Goal: Communication & Community: Ask a question

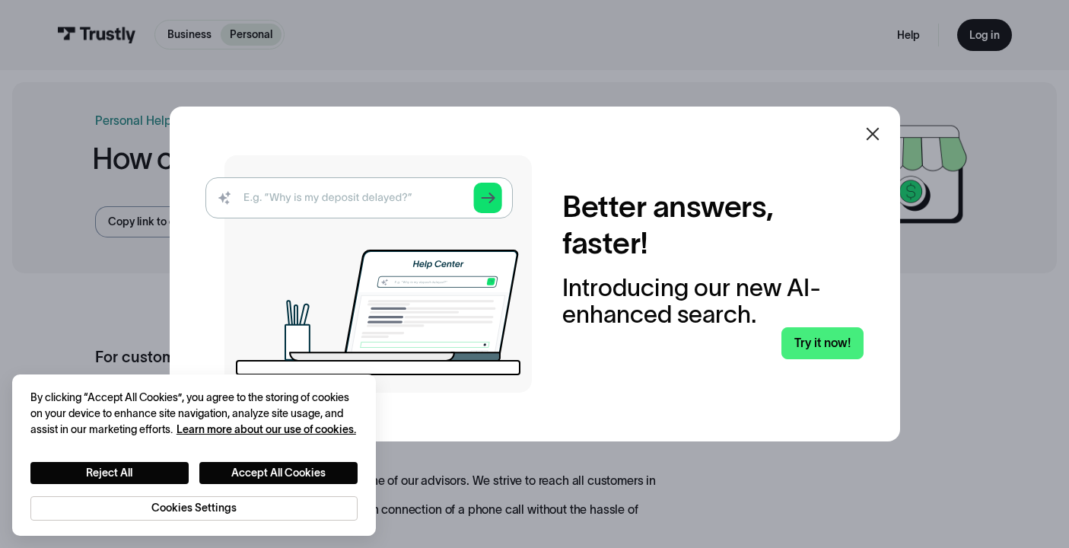
click at [872, 138] on icon at bounding box center [873, 134] width 18 height 18
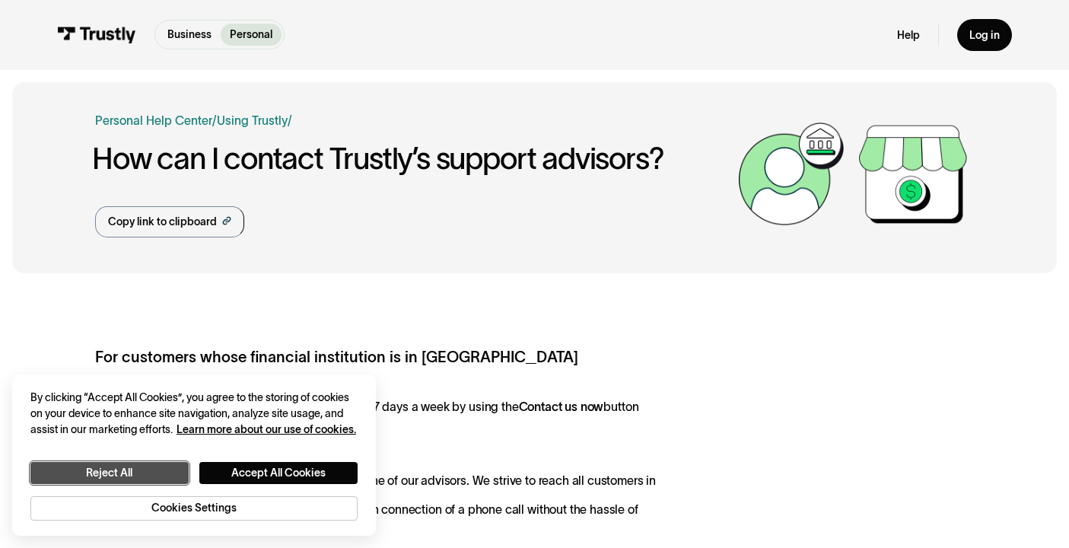
click at [154, 480] on button "Reject All" at bounding box center [109, 473] width 158 height 23
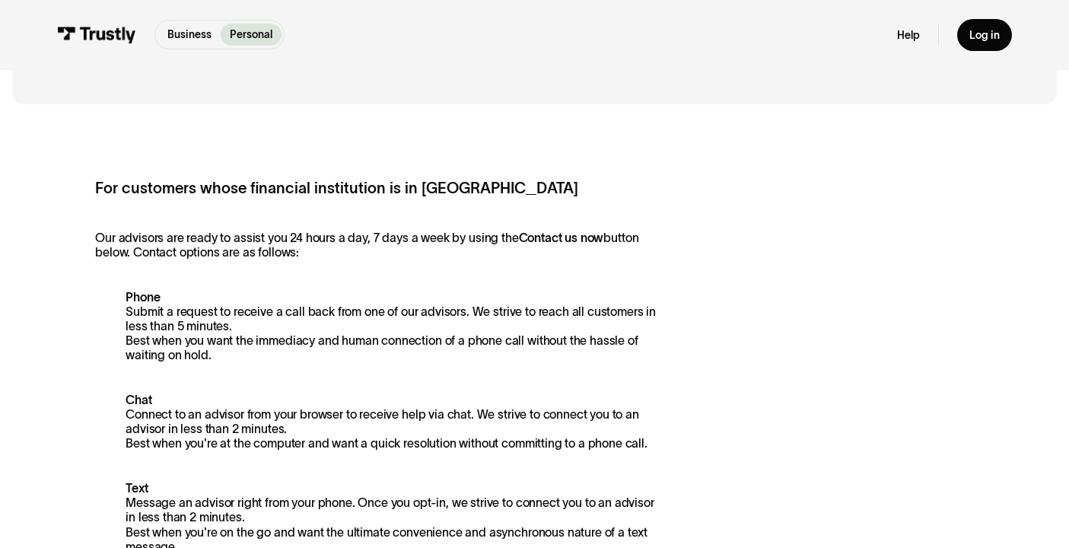
scroll to position [305, 0]
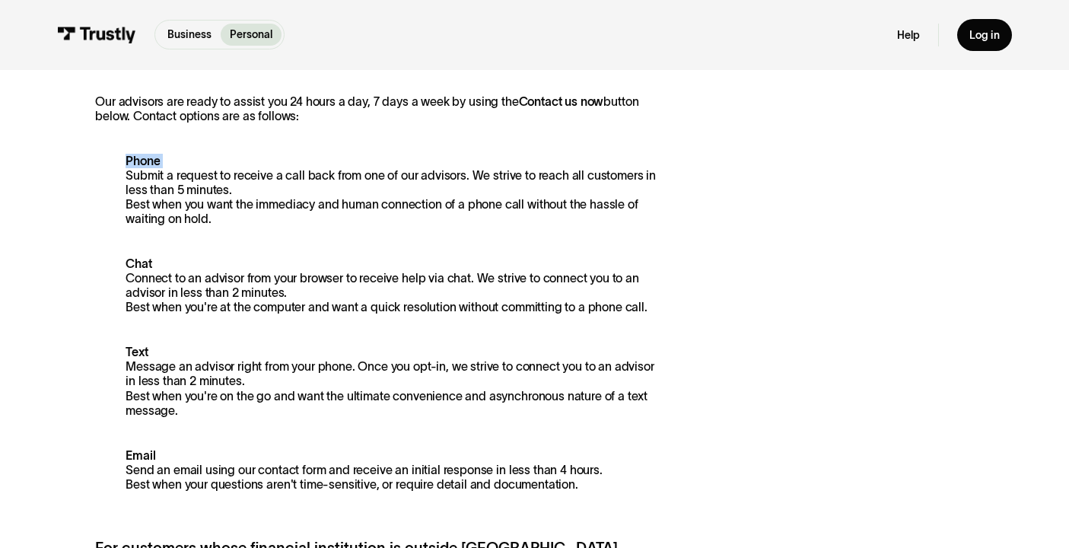
drag, startPoint x: 121, startPoint y: 177, endPoint x: 208, endPoint y: 241, distance: 108.8
click at [208, 241] on div "For customers whose financial institution is in North America Our advisors are …" at bounding box center [377, 337] width 565 height 593
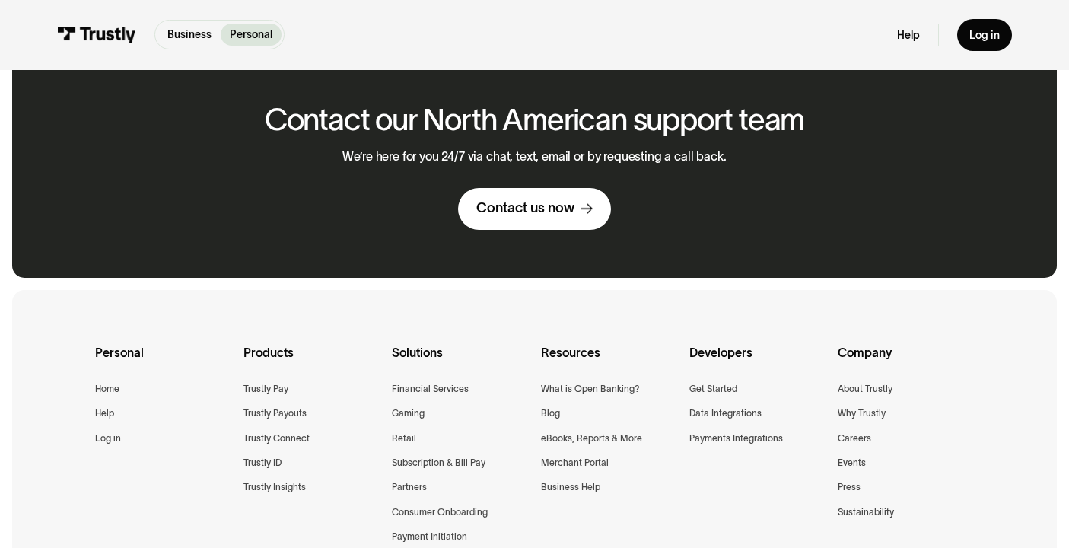
scroll to position [1101, 0]
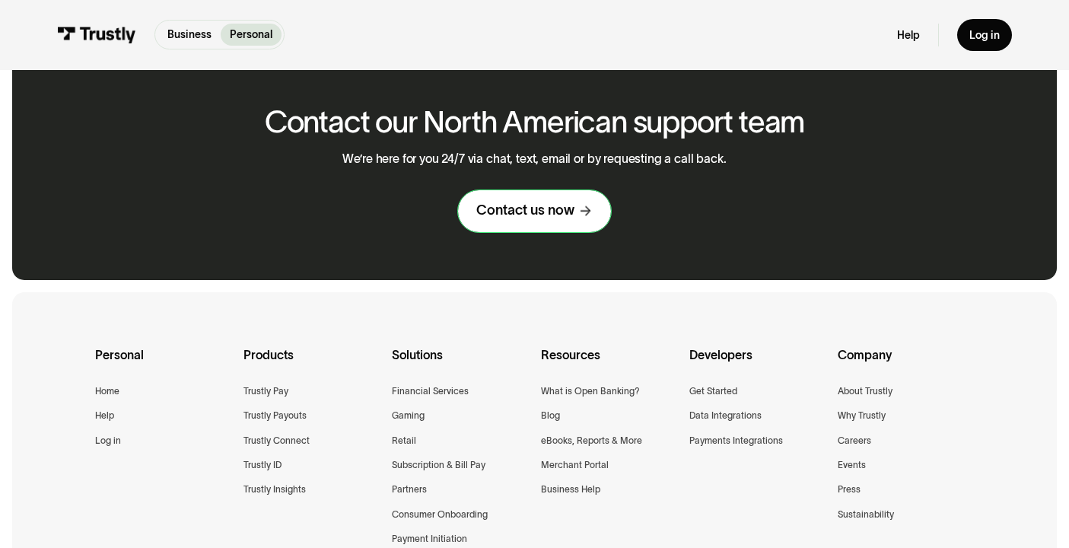
click at [571, 218] on div "Contact us now" at bounding box center [525, 211] width 98 height 18
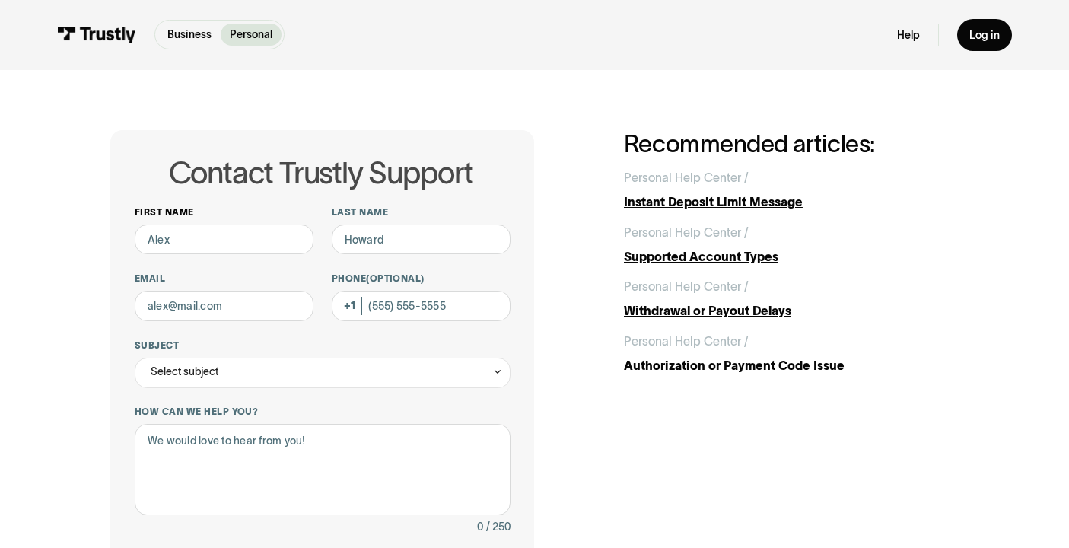
scroll to position [2, 0]
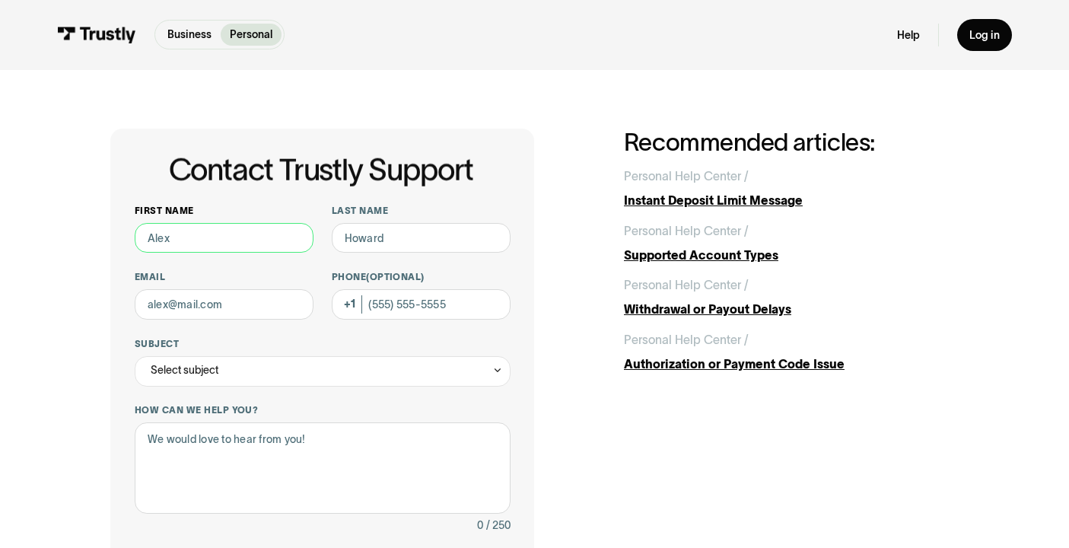
click at [229, 234] on input "First name" at bounding box center [224, 238] width 179 height 30
type input "[PERSON_NAME]"
type input "[EMAIL_ADDRESS][DOMAIN_NAME]"
type input "9175892540"
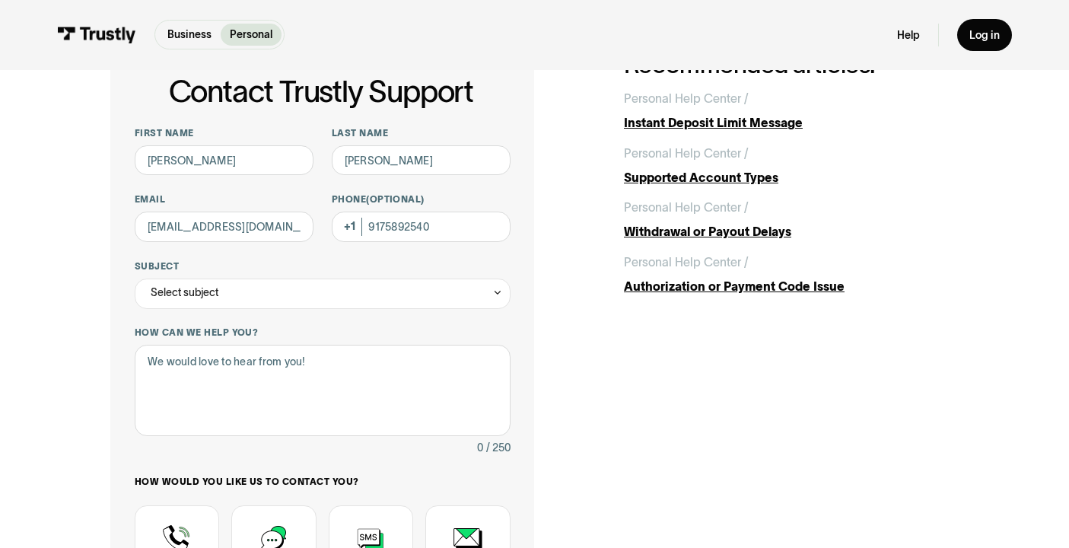
scroll to position [81, 0]
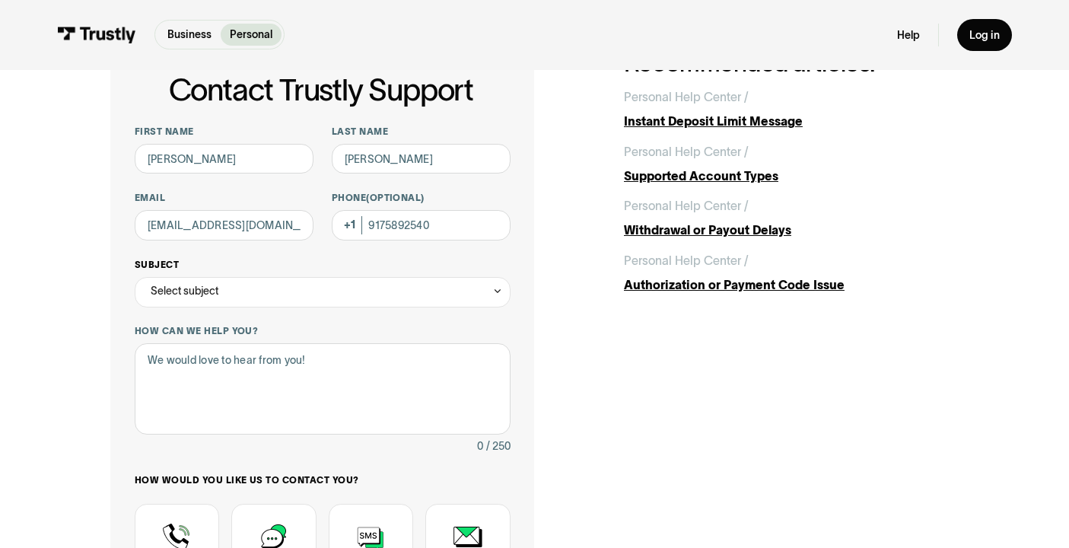
click at [206, 281] on div "Select subject" at bounding box center [323, 292] width 376 height 30
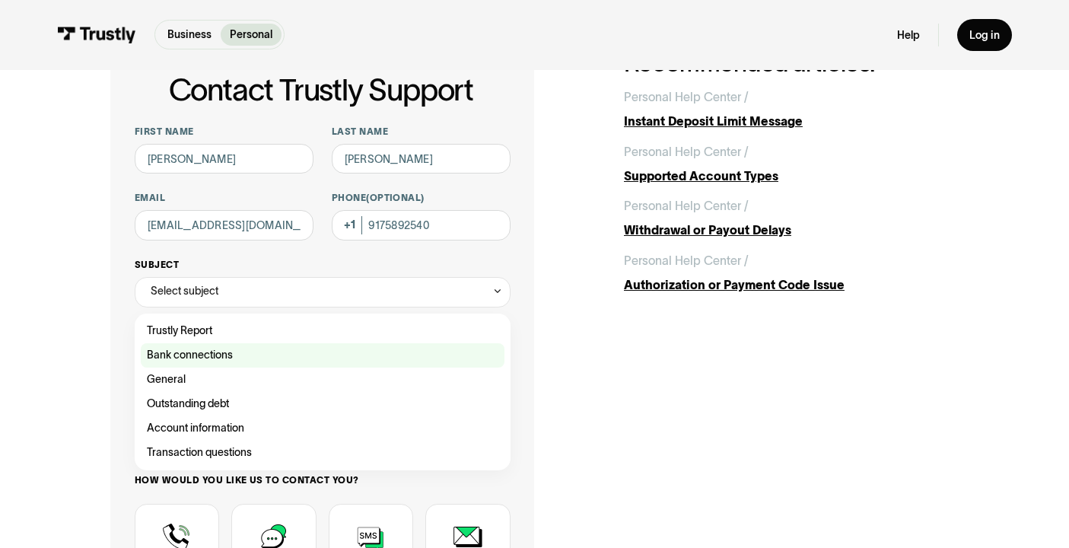
click at [205, 356] on div "Contact Trustly Support" at bounding box center [323, 355] width 364 height 24
type input "**********"
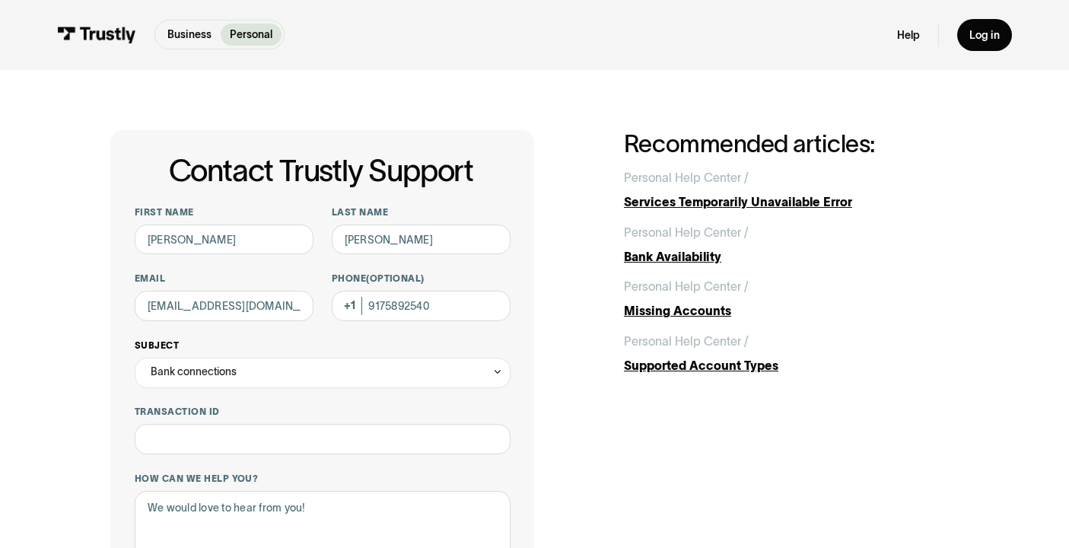
scroll to position [62, 0]
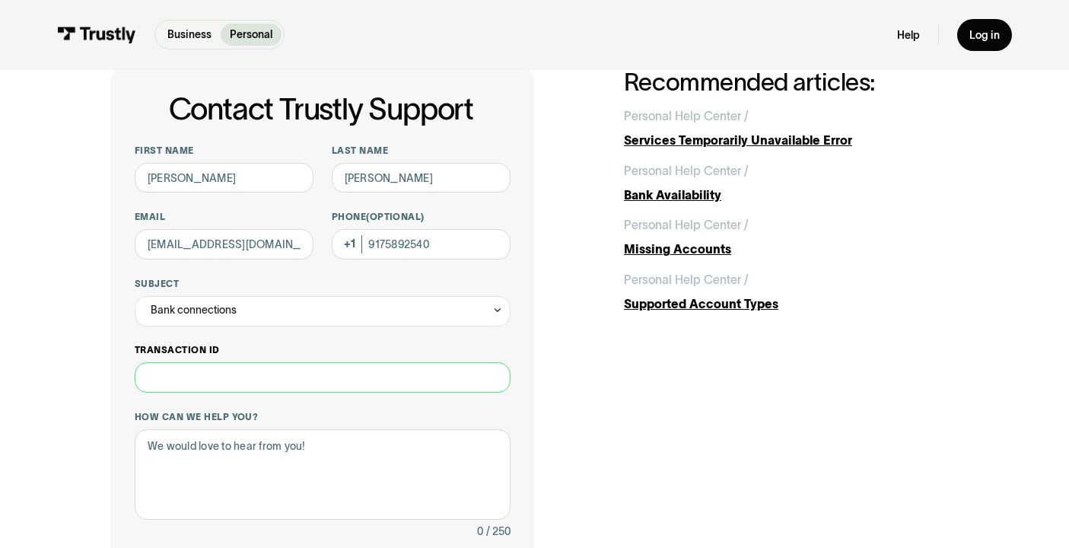
click at [275, 364] on input "Transaction ID" at bounding box center [323, 377] width 376 height 30
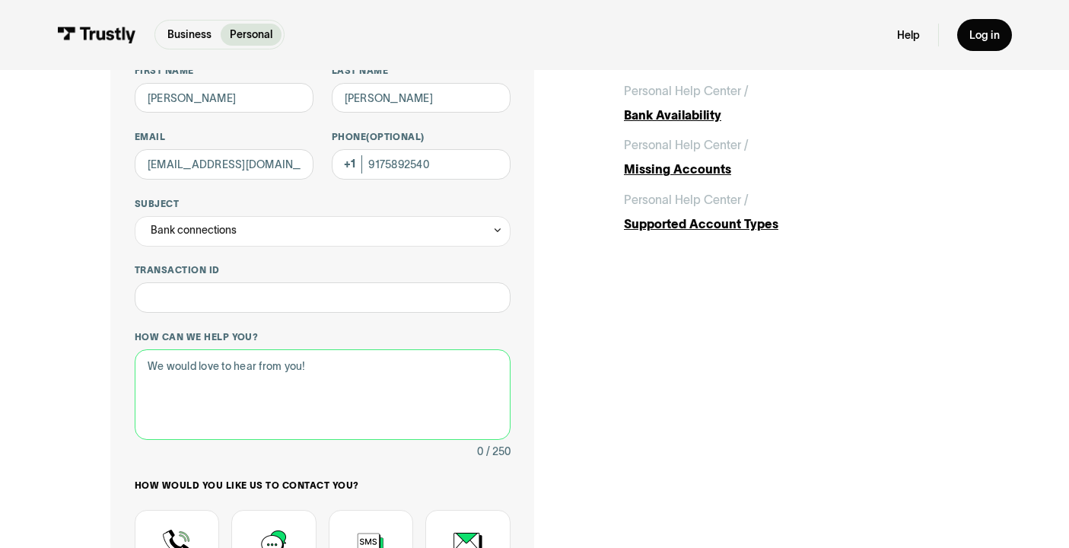
click at [278, 393] on textarea "How can we help you?" at bounding box center [323, 394] width 376 height 91
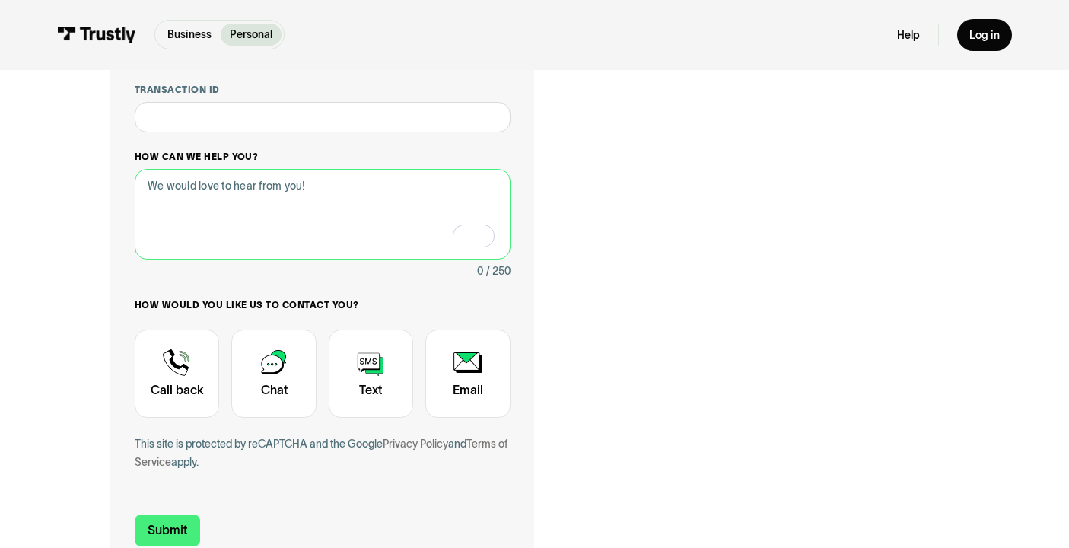
scroll to position [340, 0]
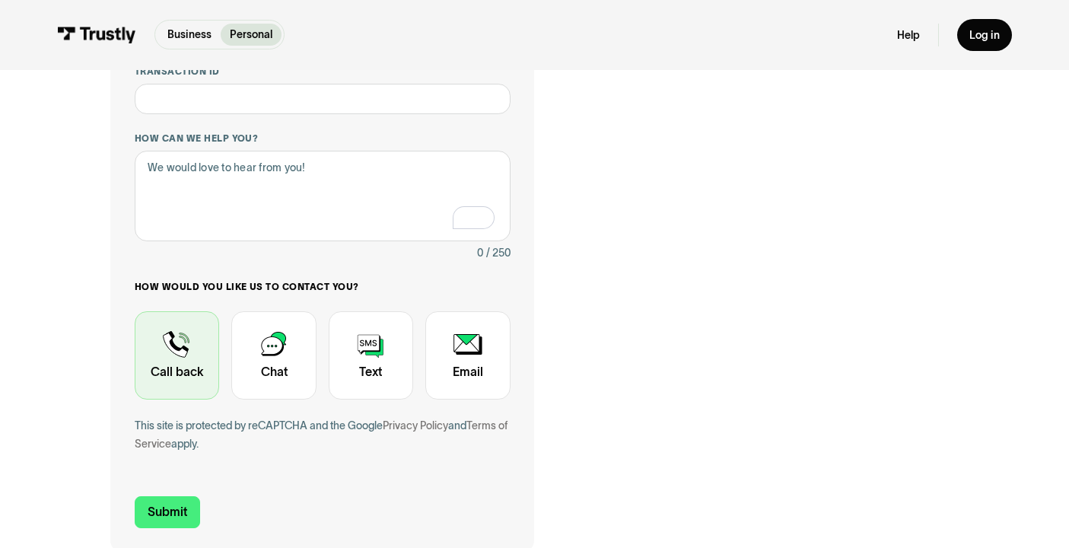
click at [186, 349] on div "Contact Trustly Support" at bounding box center [177, 355] width 84 height 88
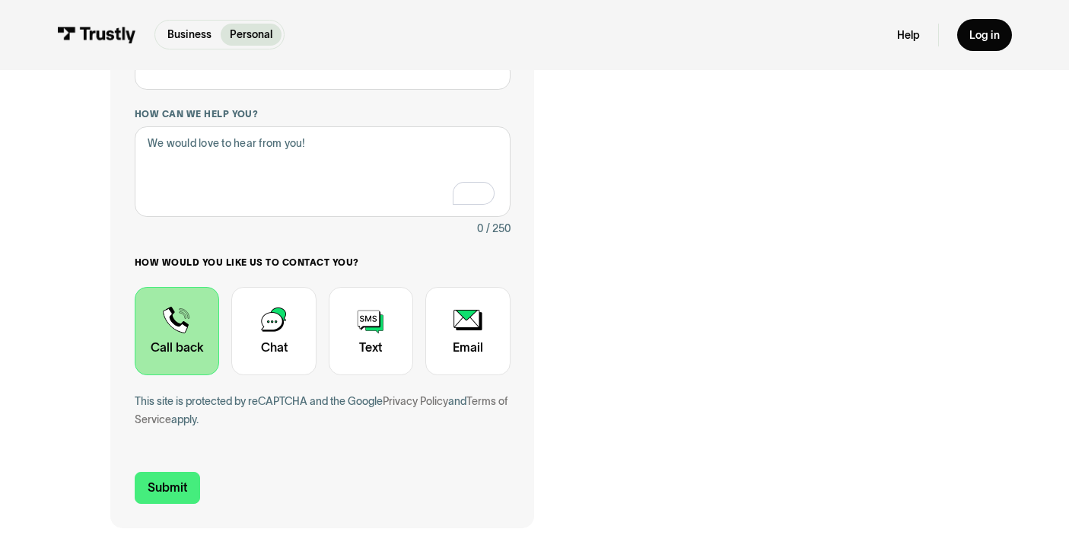
scroll to position [368, 0]
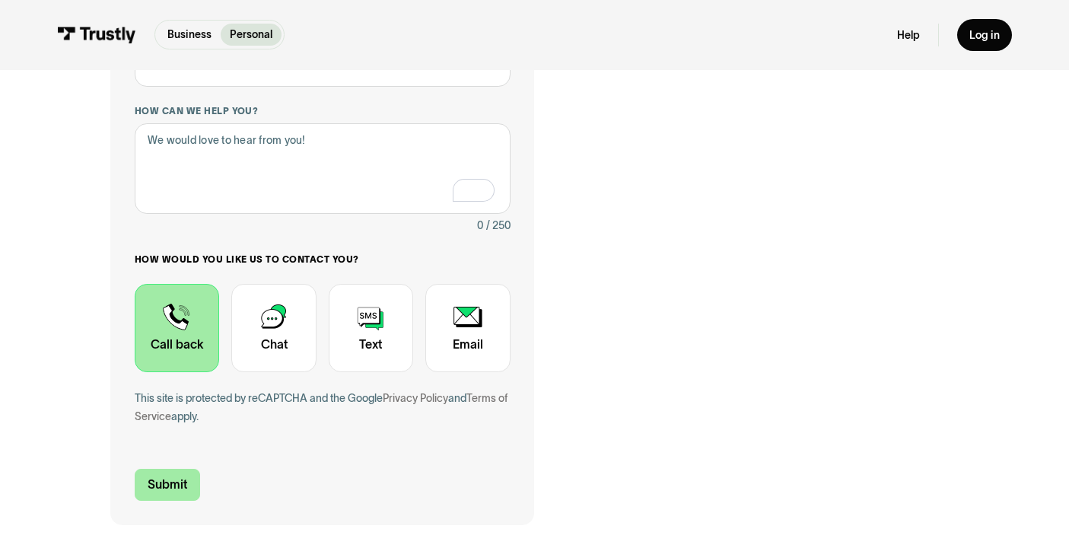
click at [154, 476] on input "Submit" at bounding box center [167, 485] width 65 height 32
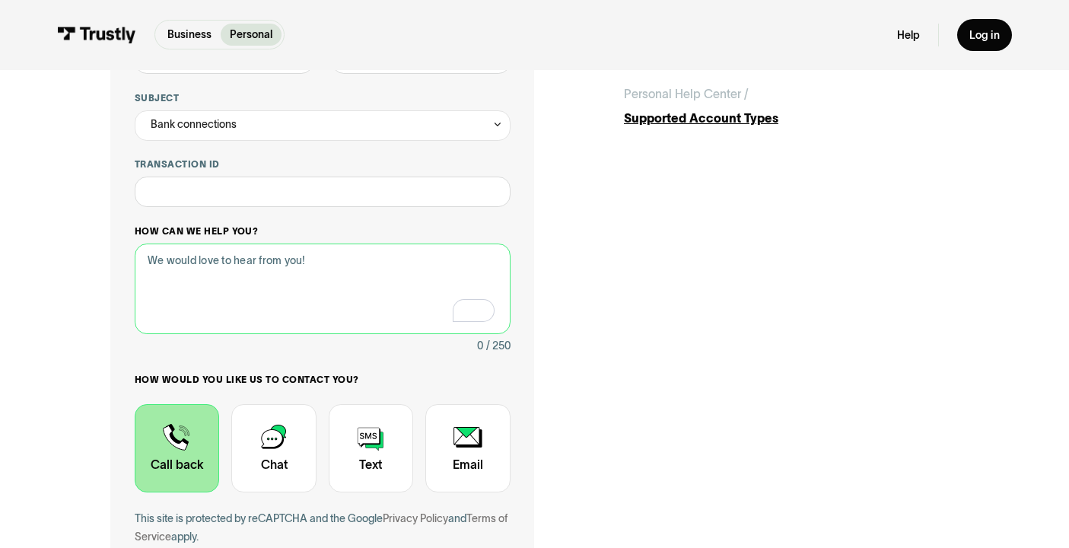
click at [199, 314] on textarea "How can we help you?" at bounding box center [323, 288] width 376 height 91
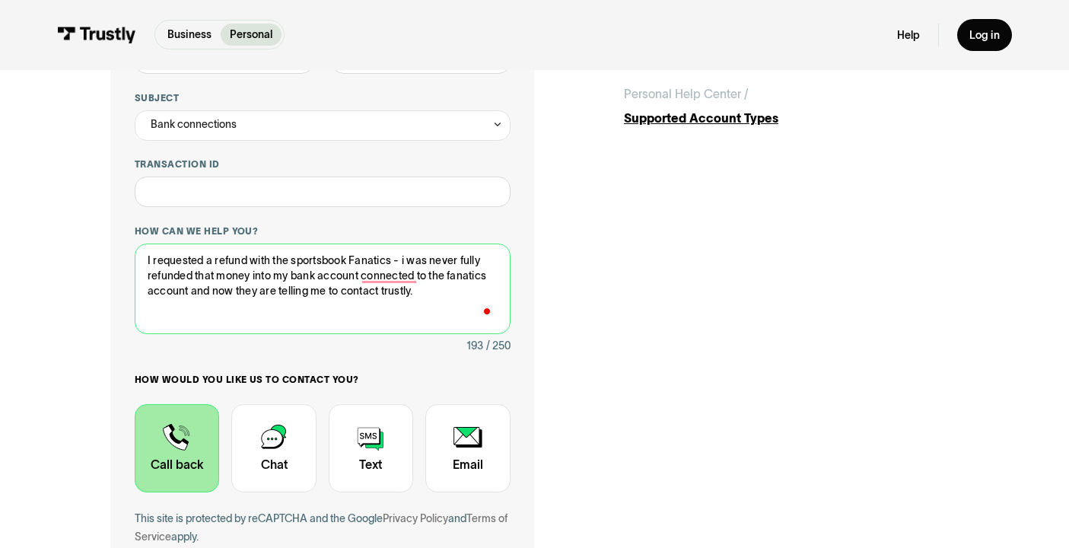
type textarea "I requested a refund with the sportsbook Fanatics - i was never fully refunded …"
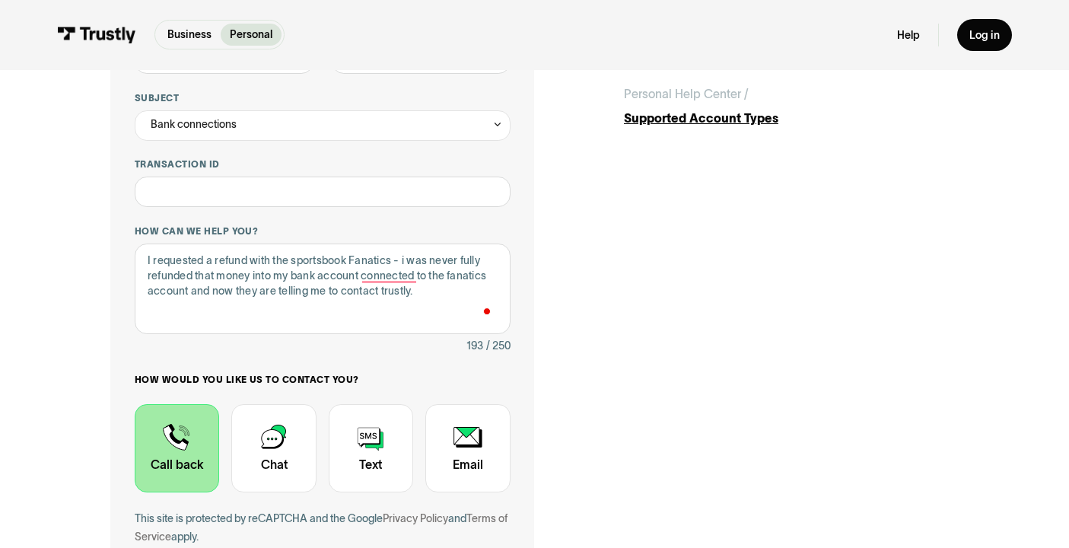
click at [167, 460] on div "Contact Trustly Support" at bounding box center [177, 448] width 84 height 88
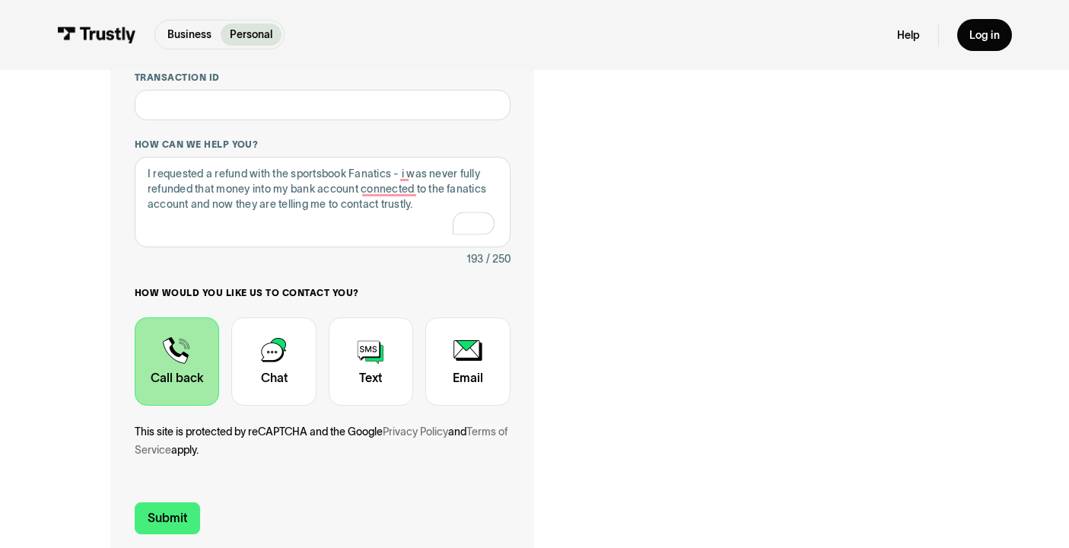
scroll to position [382, 0]
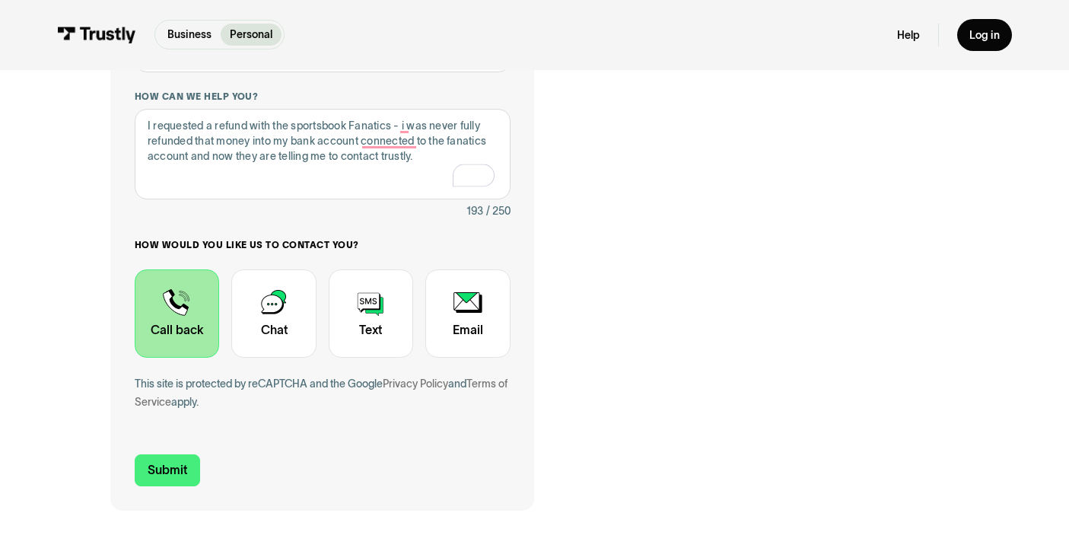
click at [167, 439] on form "**********" at bounding box center [323, 155] width 376 height 662
click at [167, 457] on input "Submit" at bounding box center [167, 470] width 65 height 32
type input "[PHONE_NUMBER]"
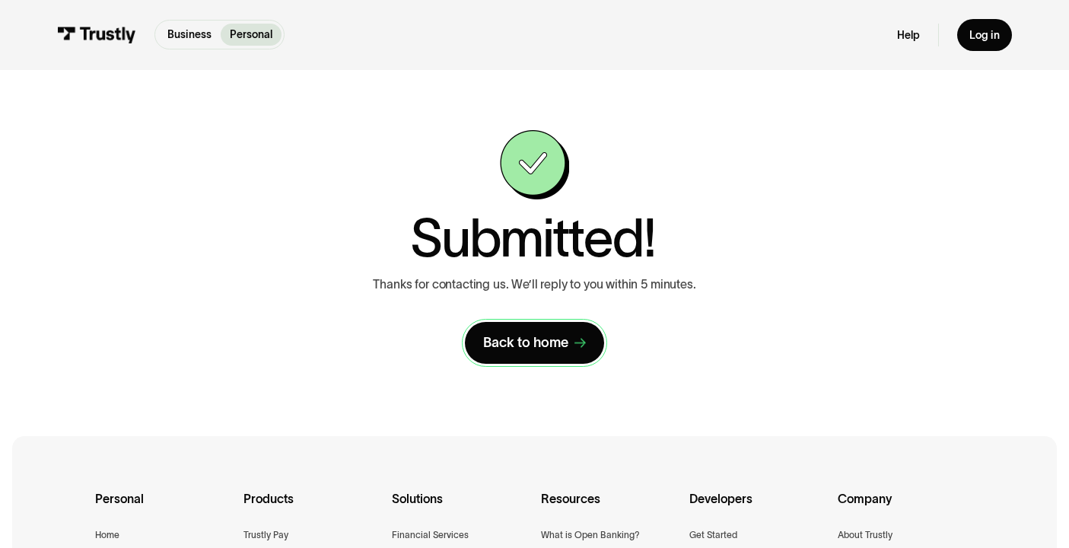
click at [536, 342] on div "Back to home" at bounding box center [525, 343] width 85 height 18
